Goal: Navigation & Orientation: Go to known website

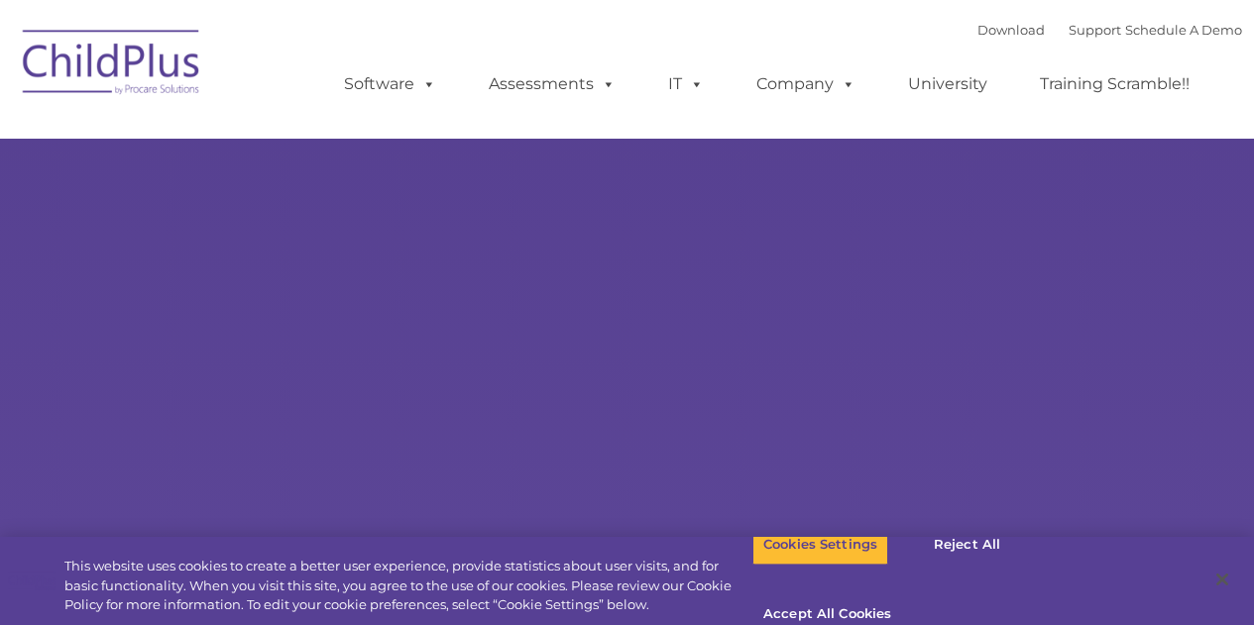
type input ""
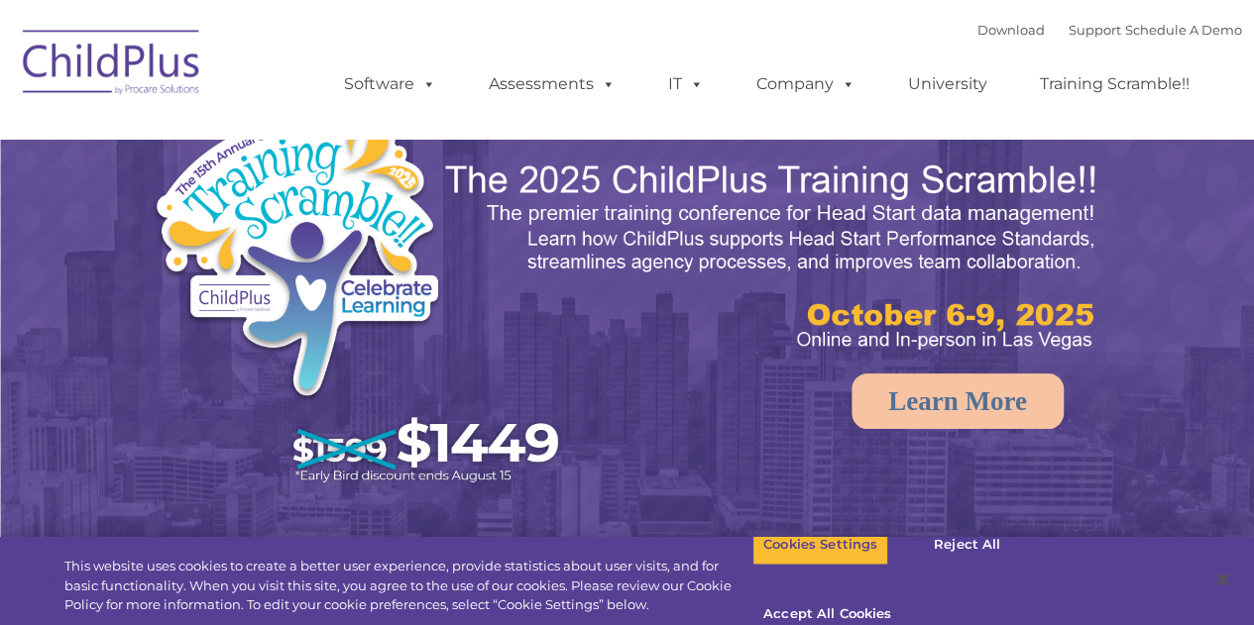
select select "MEDIUM"
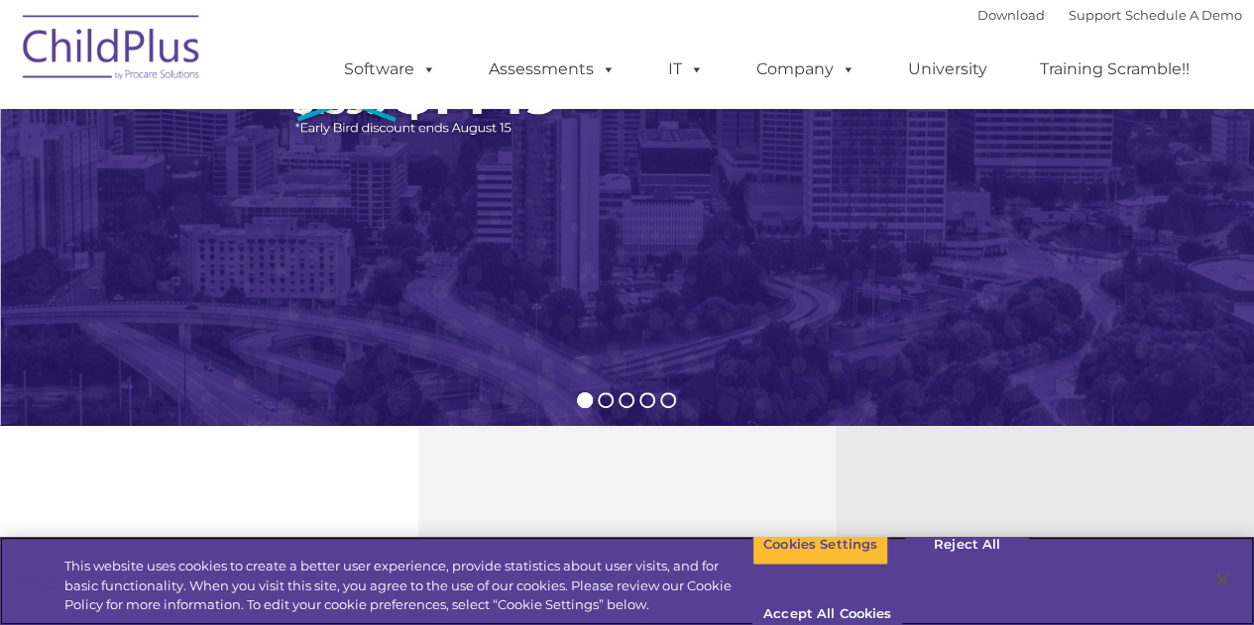
scroll to position [354, 0]
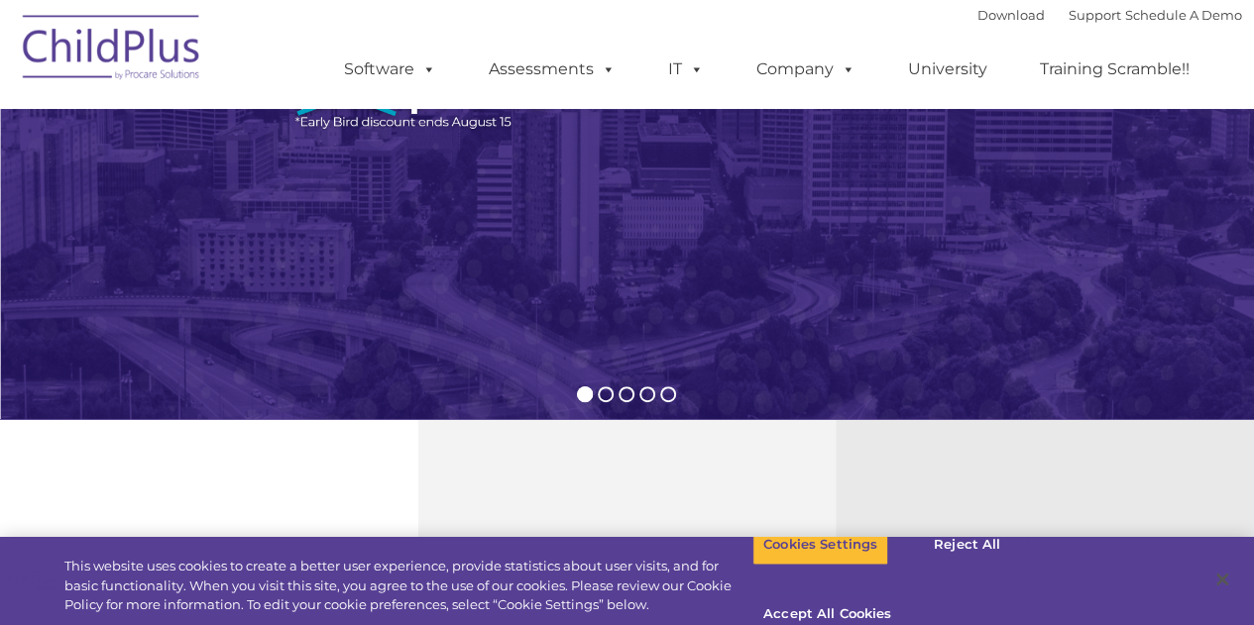
click at [96, 64] on img at bounding box center [112, 50] width 198 height 99
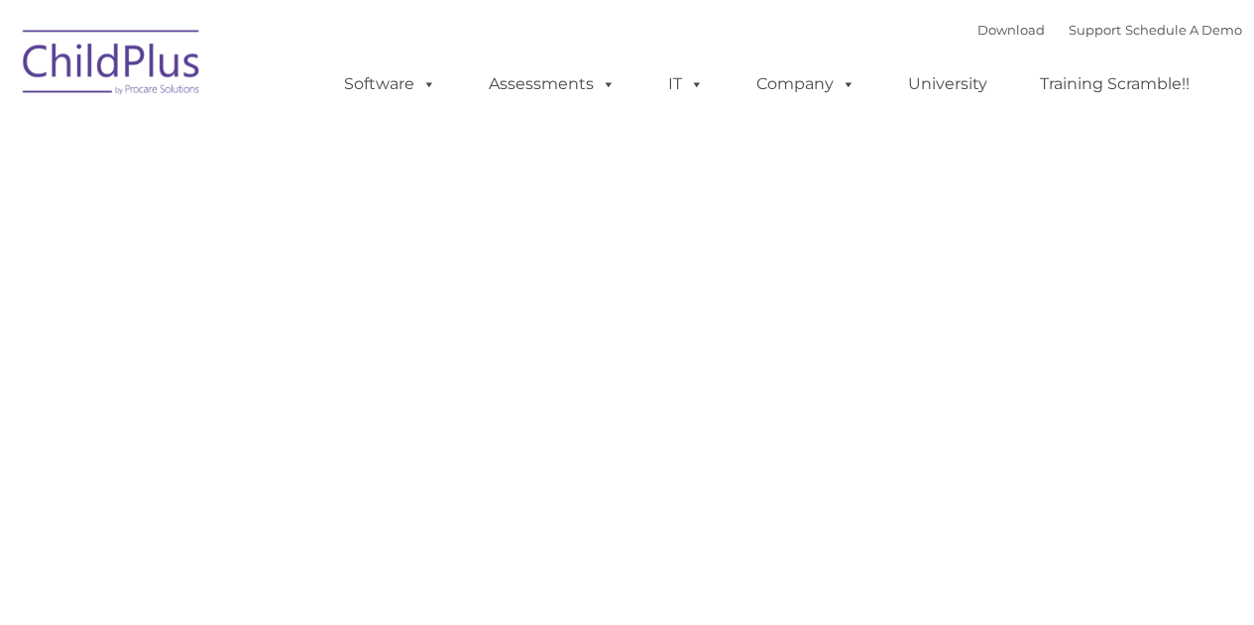
type input ""
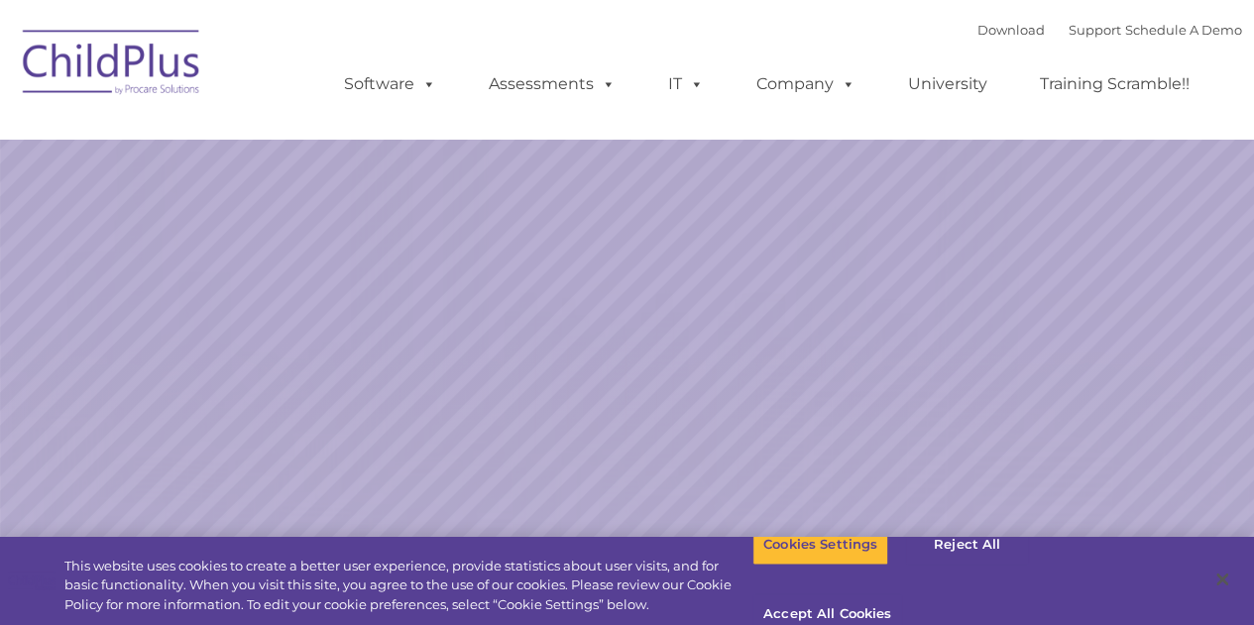
select select "MEDIUM"
